Goal: Ask a question

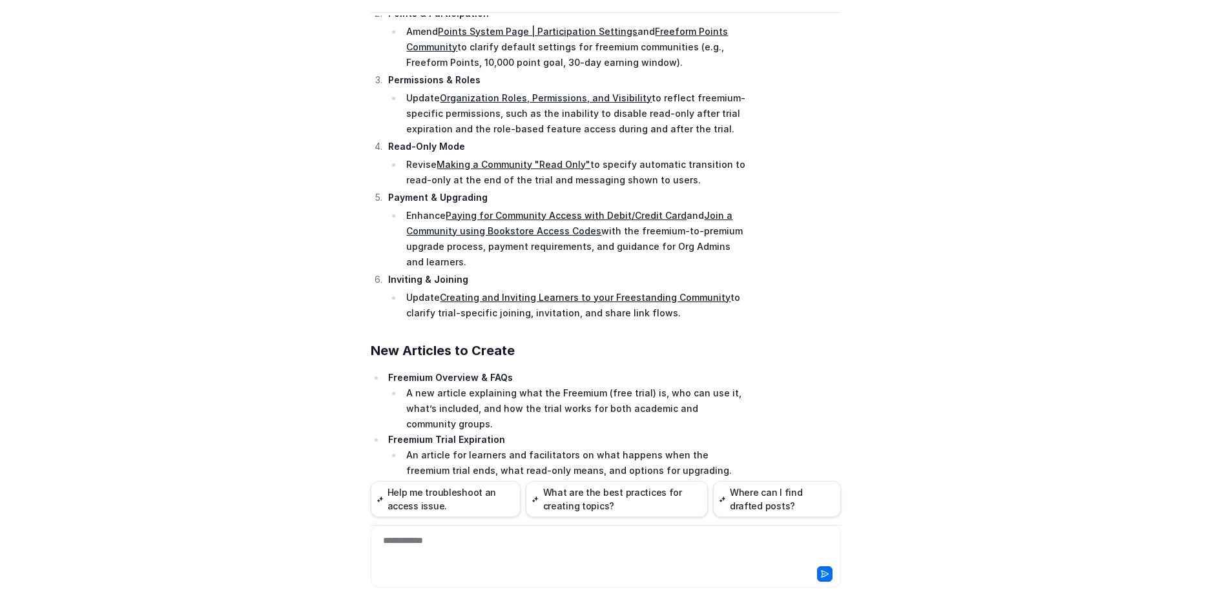
scroll to position [2080, 0]
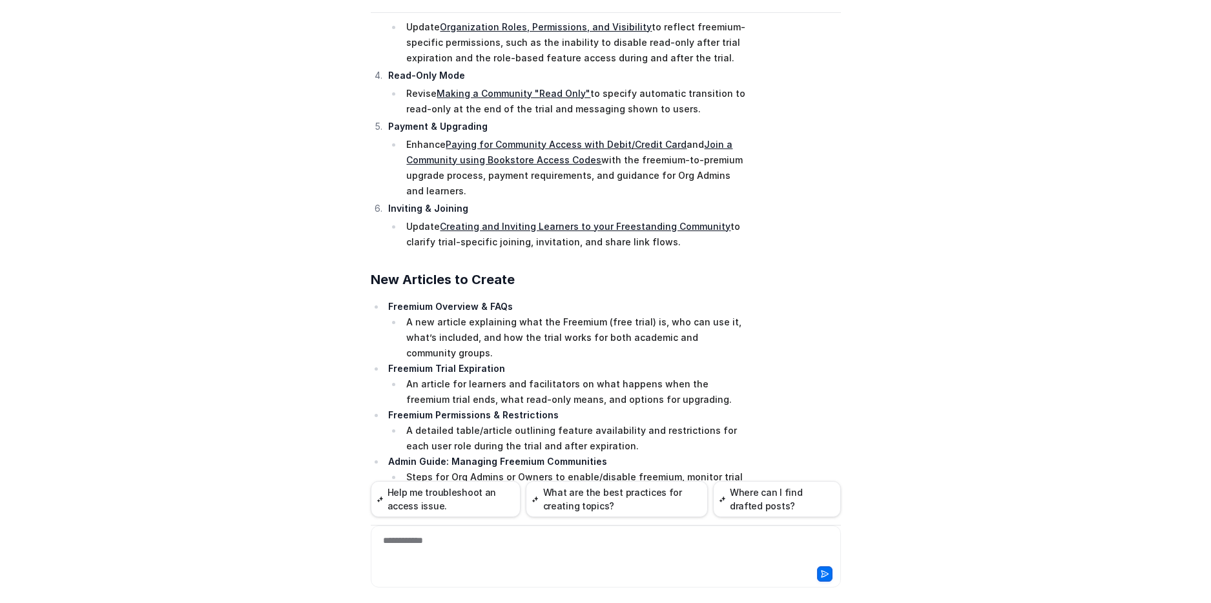
click at [510, 543] on div "**********" at bounding box center [606, 549] width 464 height 30
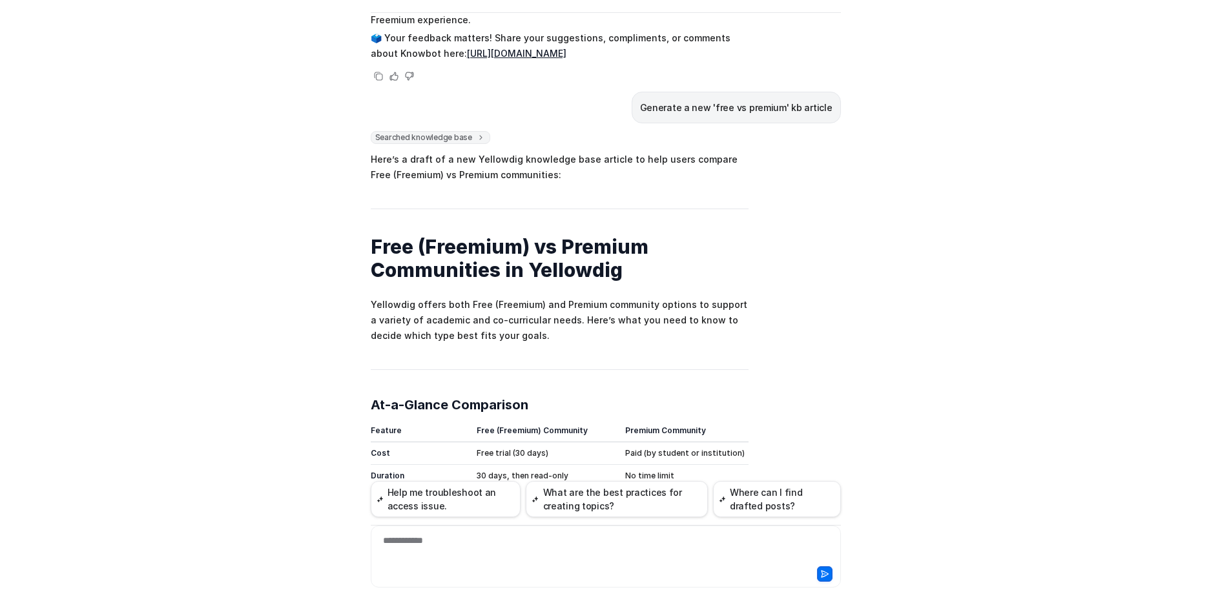
scroll to position [2519, 0]
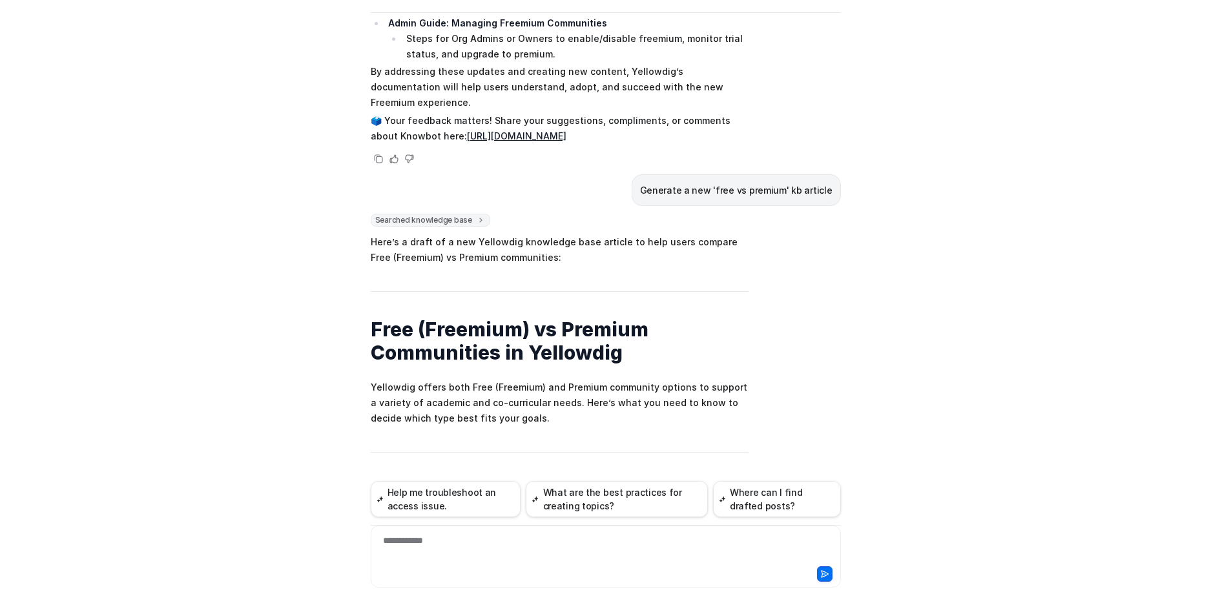
drag, startPoint x: 570, startPoint y: 318, endPoint x: 366, endPoint y: 189, distance: 241.0
click at [366, 189] on div "Y Yellowdig Support Powered by eesel Reset Chat 👋 Hi there! Welcome to Knowbot,…" at bounding box center [605, 262] width 491 height 588
copy span "Lore (Ipsumdol) si Ametcon Adipiscinge se Doeiusmod Temporinc utlabo etdo Magn …"
